Goal: Book appointment/travel/reservation

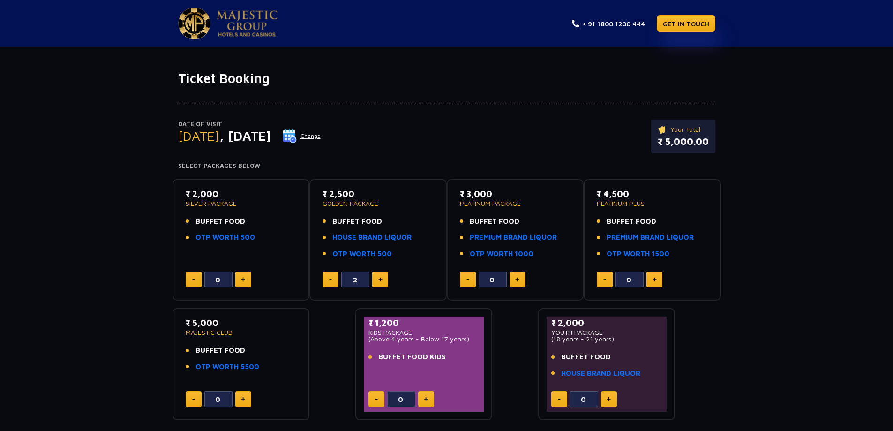
click at [682, 146] on p "₹ 5,000.00" at bounding box center [683, 142] width 51 height 14
click at [331, 279] on img at bounding box center [330, 279] width 3 height 1
type input "0"
click at [241, 280] on img at bounding box center [243, 279] width 4 height 5
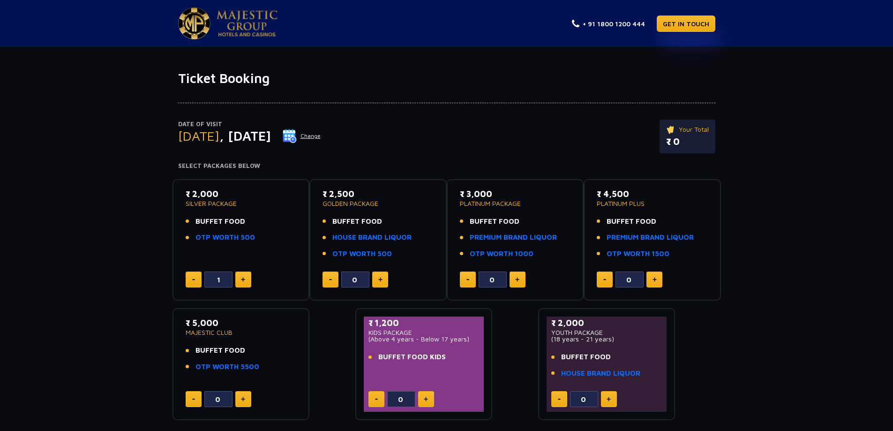
click at [241, 280] on img at bounding box center [243, 279] width 4 height 5
type input "2"
click at [321, 134] on button "Change" at bounding box center [301, 136] width 39 height 15
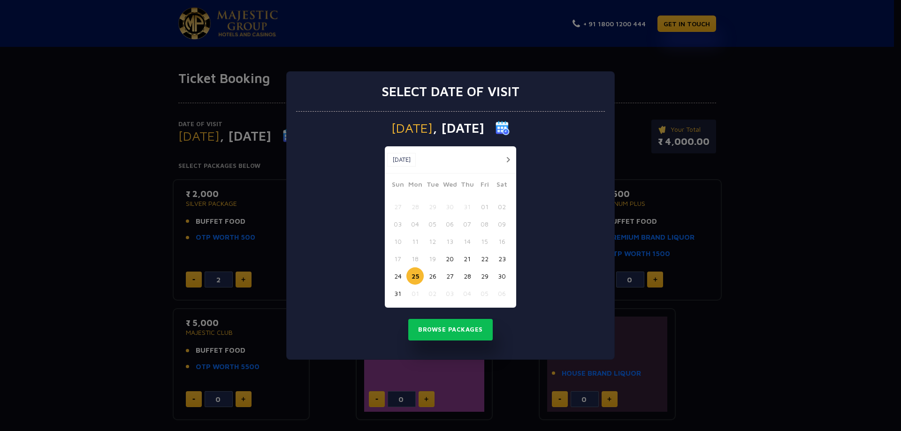
click at [418, 274] on button "25" at bounding box center [414, 275] width 17 height 17
click at [416, 275] on button "25" at bounding box center [414, 275] width 17 height 17
click at [433, 332] on button "Browse Packages" at bounding box center [450, 330] width 84 height 22
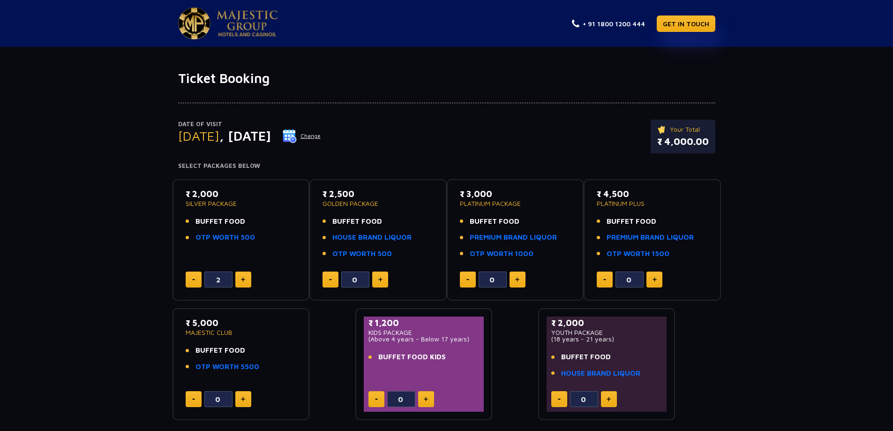
click at [196, 279] on button at bounding box center [194, 280] width 16 height 16
type input "0"
